Goal: Information Seeking & Learning: Understand process/instructions

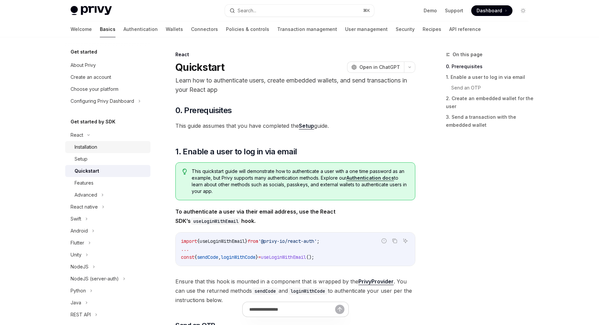
click at [80, 145] on div "Installation" at bounding box center [86, 147] width 23 height 8
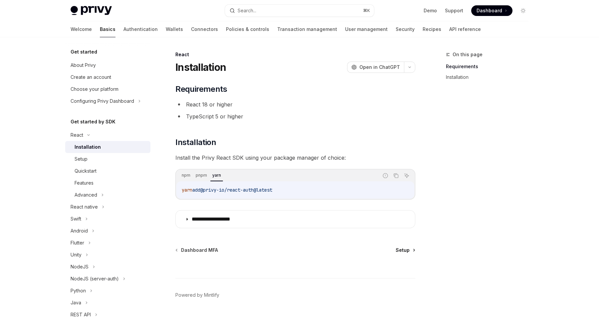
click at [408, 249] on span "Setup" at bounding box center [403, 250] width 14 height 7
type textarea "*"
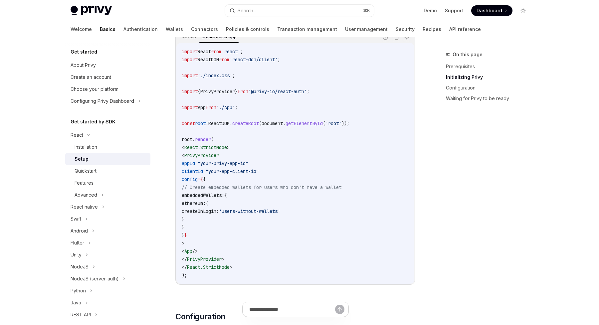
scroll to position [245, 0]
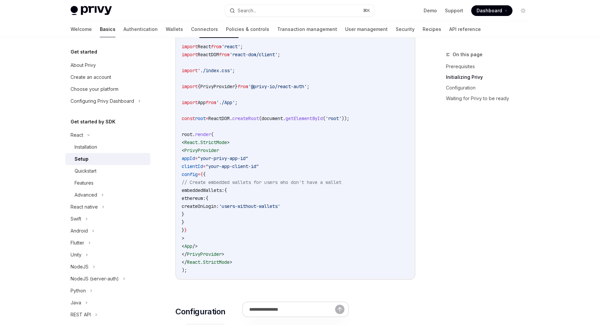
click at [202, 150] on span "PrivyProvider" at bounding box center [201, 150] width 35 height 6
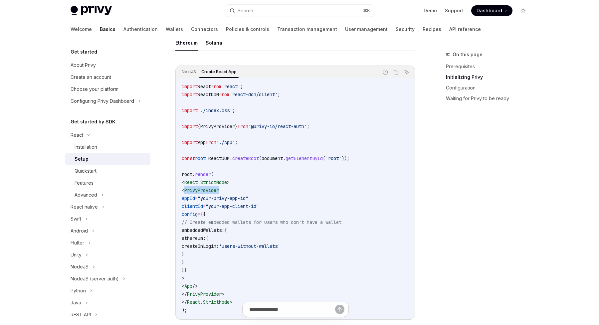
scroll to position [203, 0]
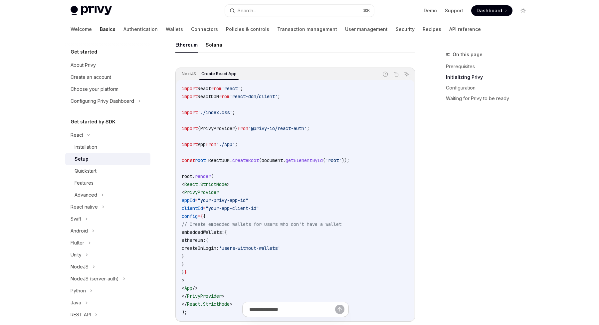
click at [230, 125] on code "import React from 'react' ; import ReactDOM from 'react-dom/client' ; import '.…" at bounding box center [295, 201] width 227 height 232
copy code "import { PrivyProvider } from '@privy-io/react-auth' ;"
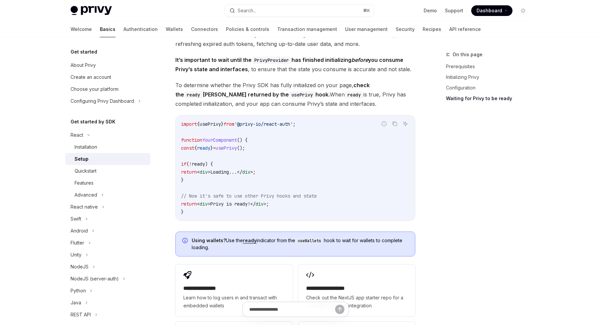
scroll to position [724, 0]
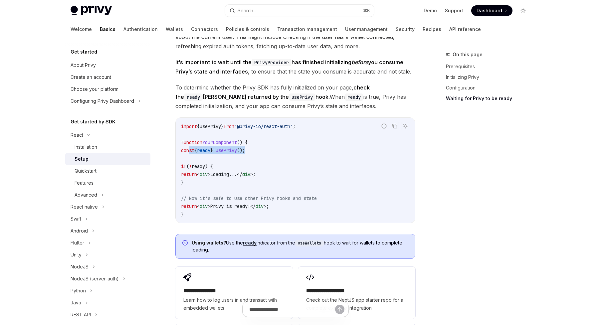
drag, startPoint x: 271, startPoint y: 152, endPoint x: 189, endPoint y: 152, distance: 82.6
click at [189, 152] on code "import { usePrivy } from '@privy-io/react-auth' ; function YourComponent () { c…" at bounding box center [295, 171] width 229 height 96
click at [220, 127] on span "usePrivy" at bounding box center [210, 127] width 21 height 6
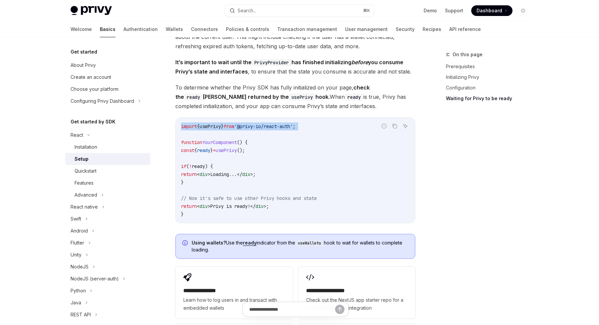
copy code "import { usePrivy } from '@privy-io/react-auth' ;"
click at [197, 150] on span "{" at bounding box center [195, 150] width 3 height 6
copy code "const { ready } = usePrivy ();"
